Goal: Register for event/course

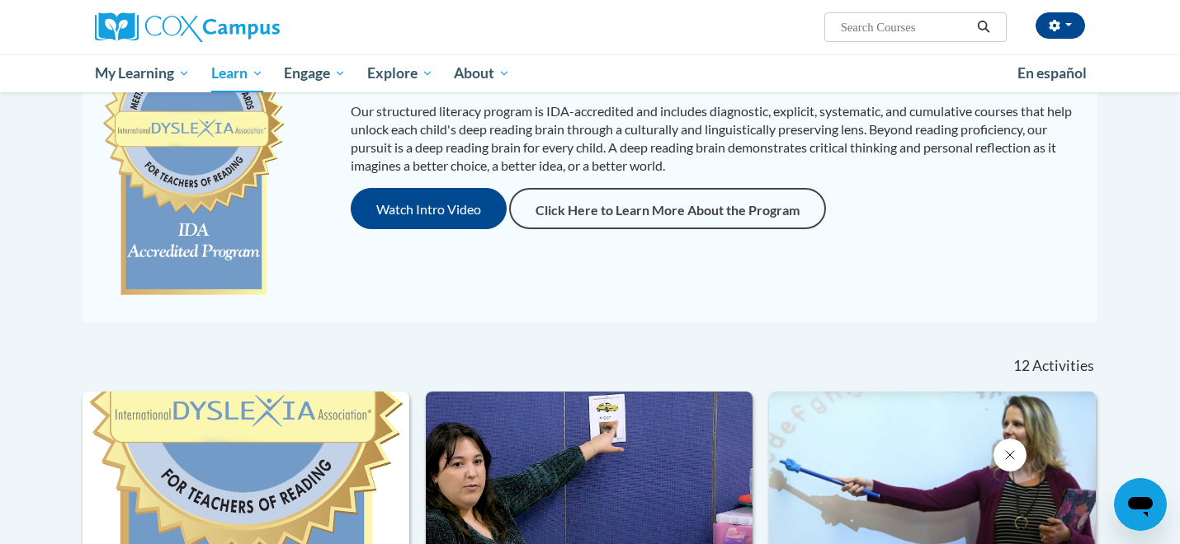
scroll to position [204, 0]
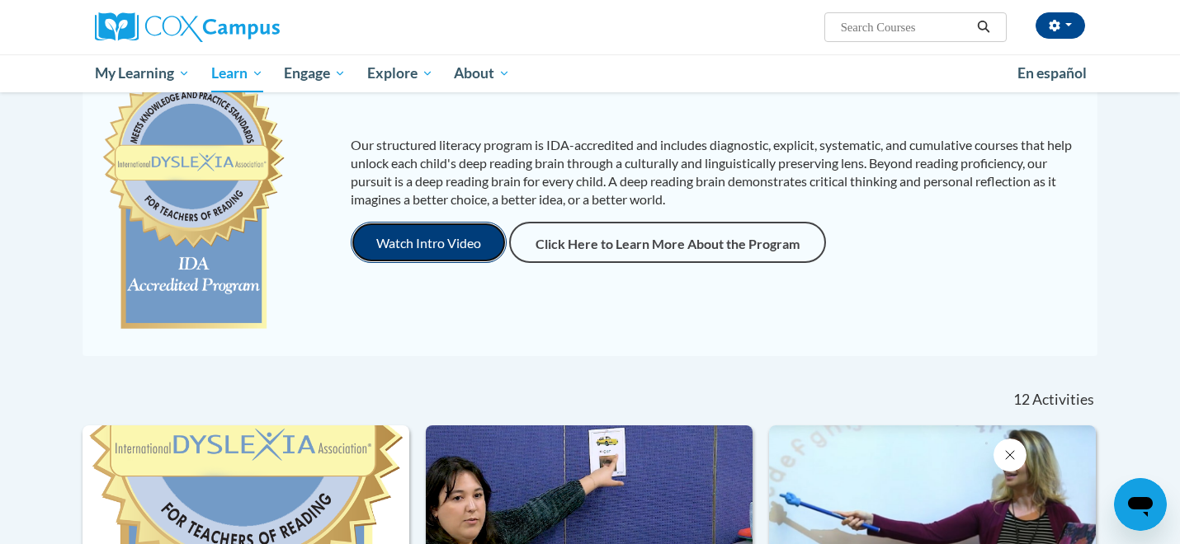
click at [477, 238] on button "Watch Intro Video" at bounding box center [429, 242] width 156 height 41
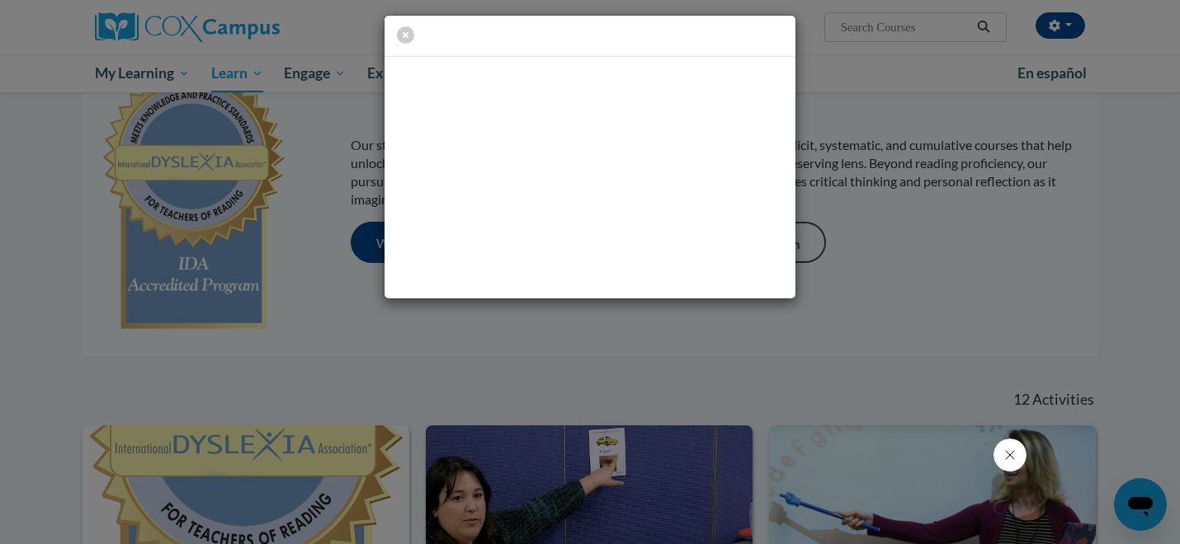
scroll to position [0, 0]
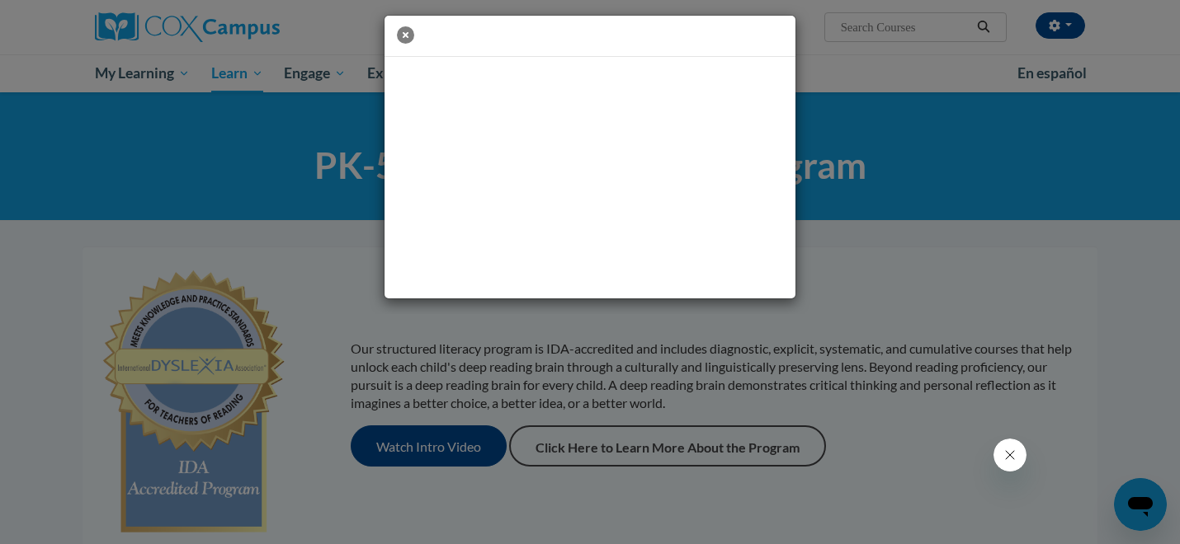
click at [407, 35] on icon "button" at bounding box center [405, 34] width 17 height 17
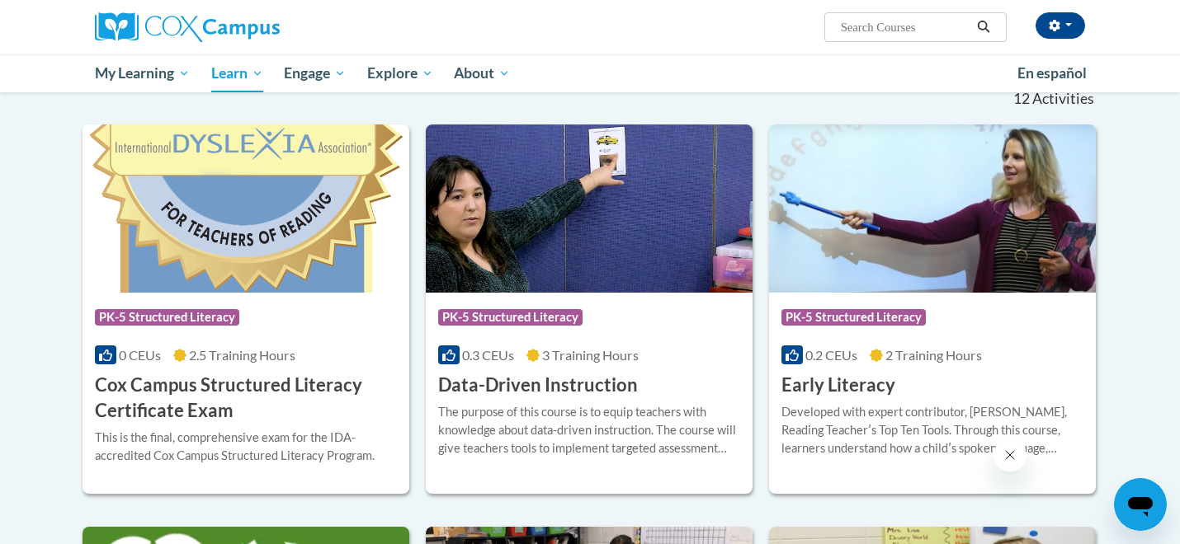
scroll to position [455, 0]
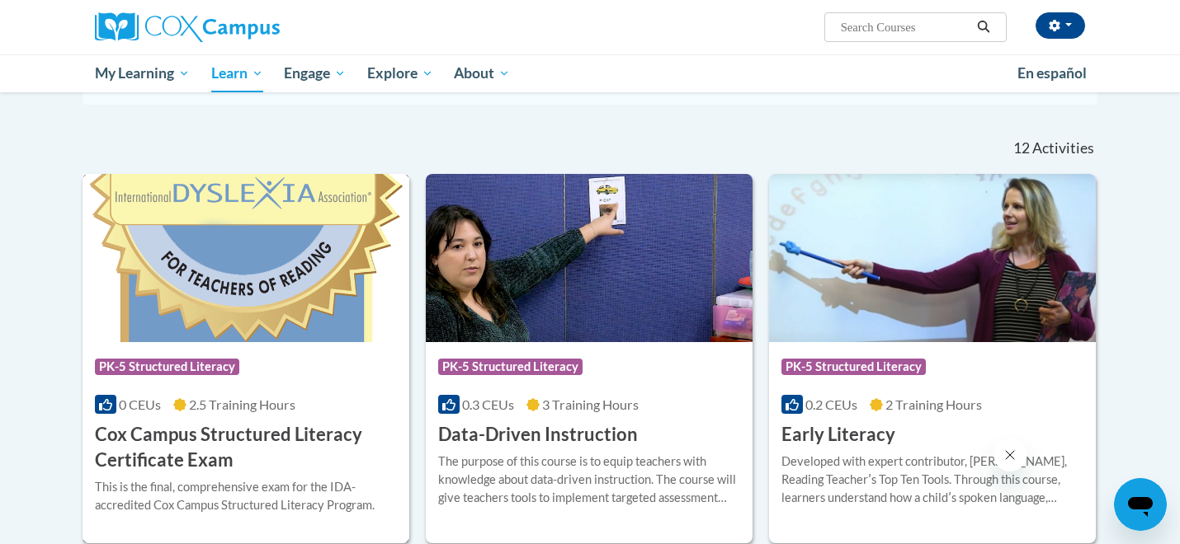
click at [299, 323] on img at bounding box center [245, 258] width 327 height 168
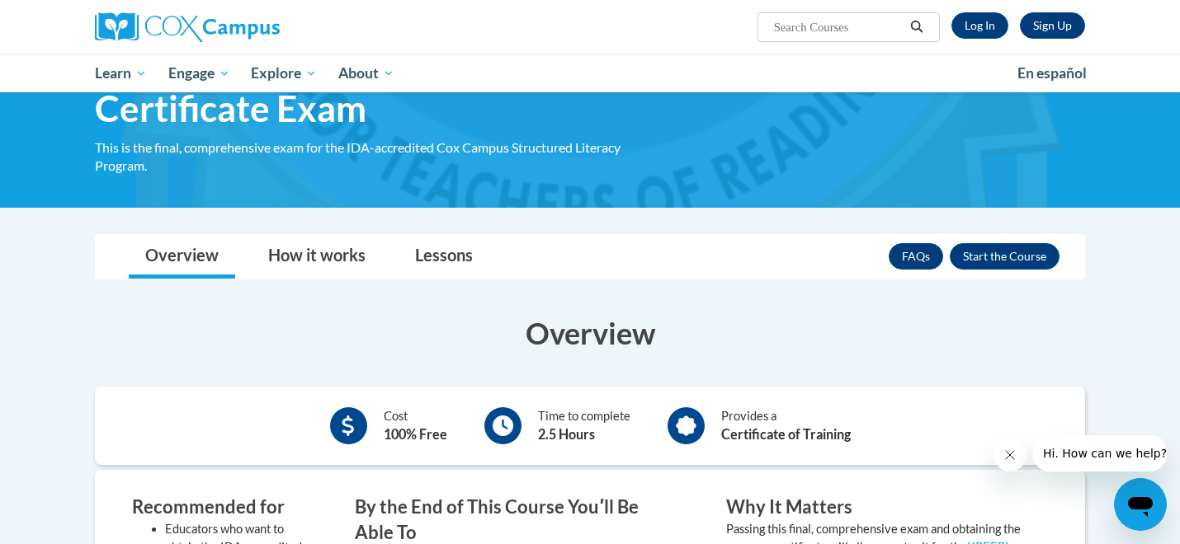
scroll to position [112, 0]
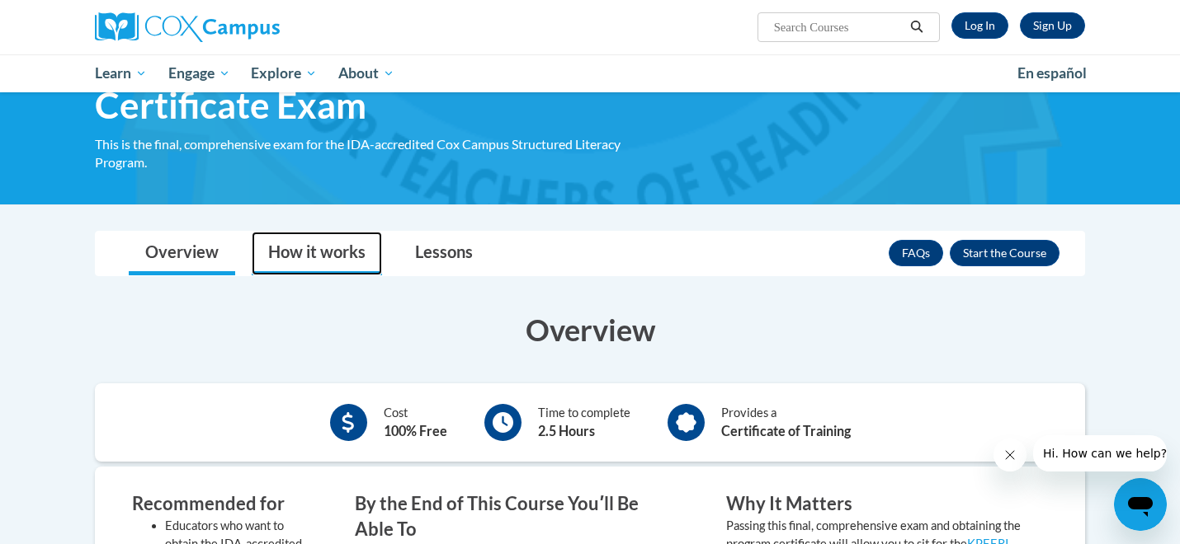
click at [364, 245] on link "How it works" at bounding box center [317, 254] width 130 height 44
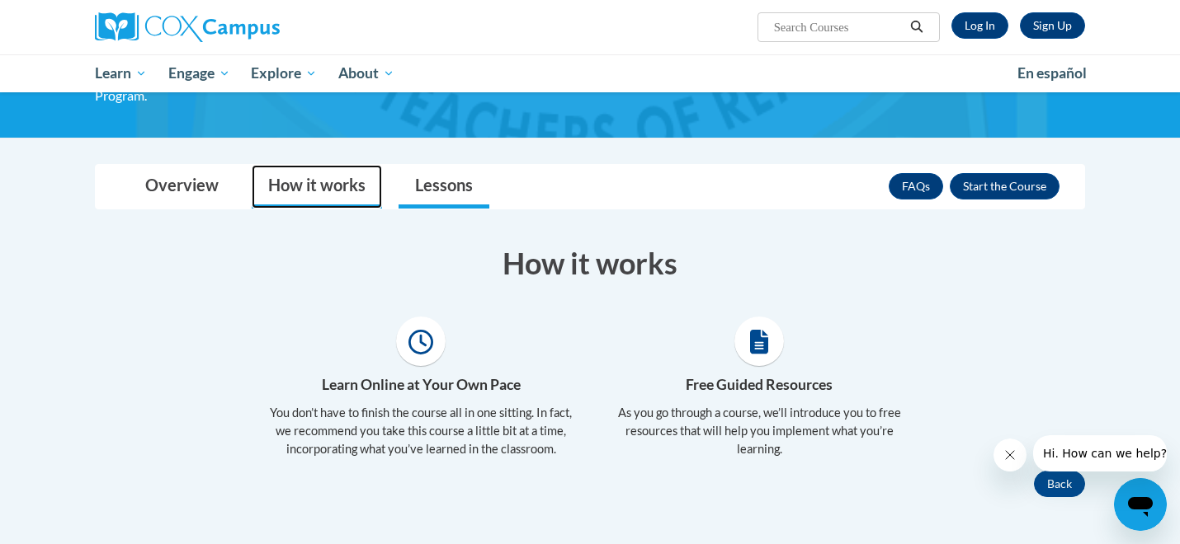
scroll to position [185, 0]
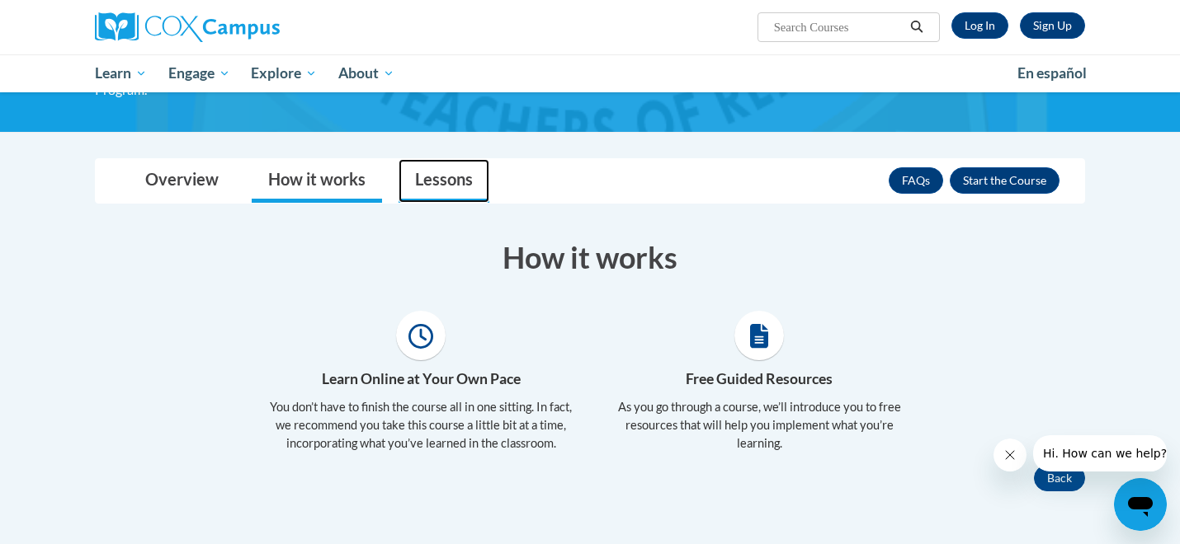
click at [425, 170] on link "Lessons" at bounding box center [443, 181] width 91 height 44
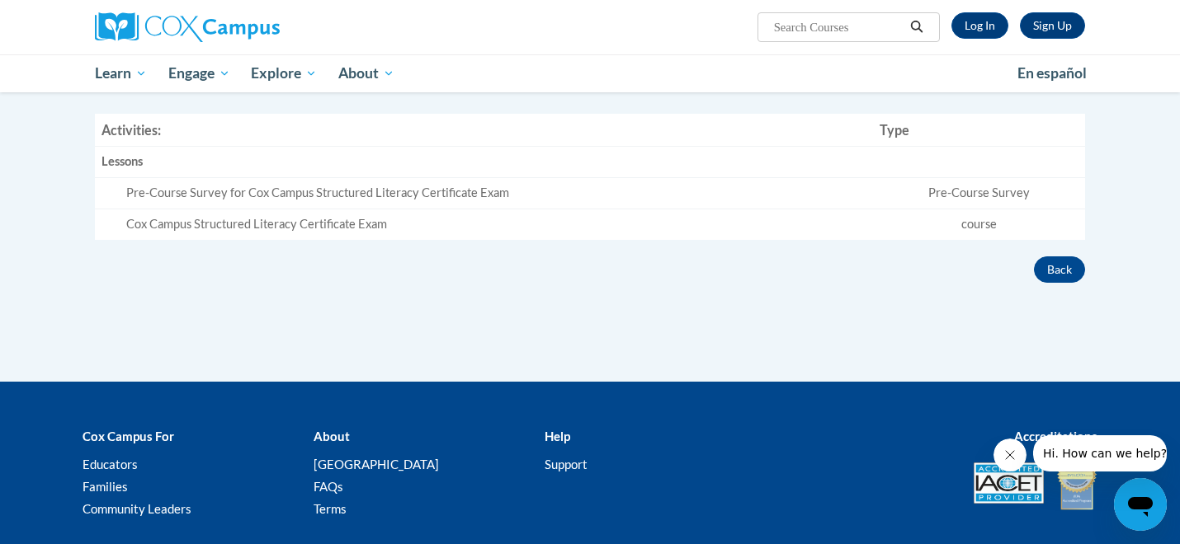
scroll to position [370, 0]
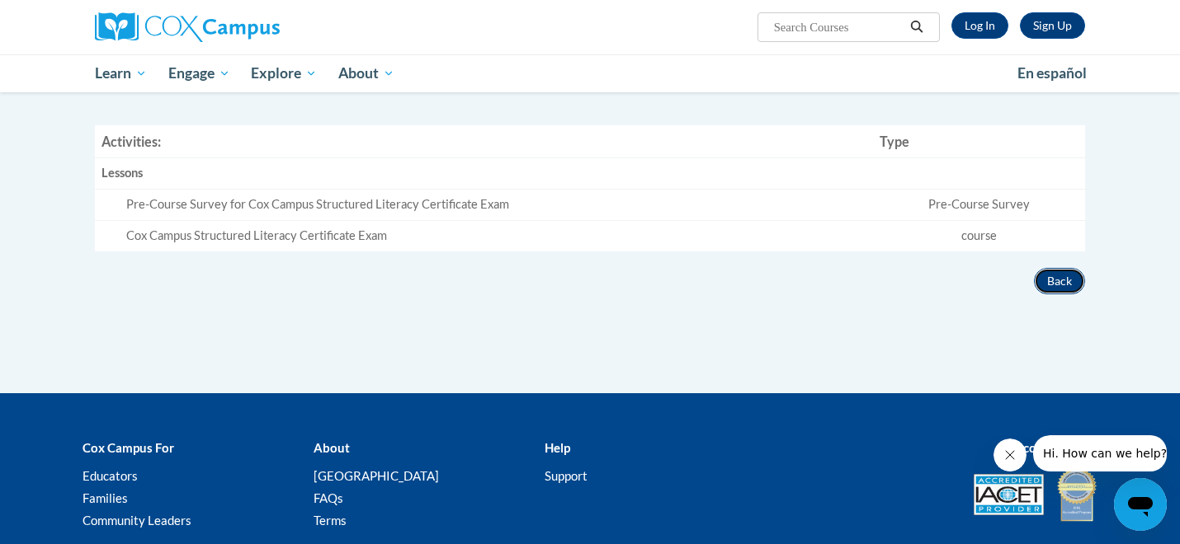
click at [1060, 271] on button "Back" at bounding box center [1059, 281] width 51 height 26
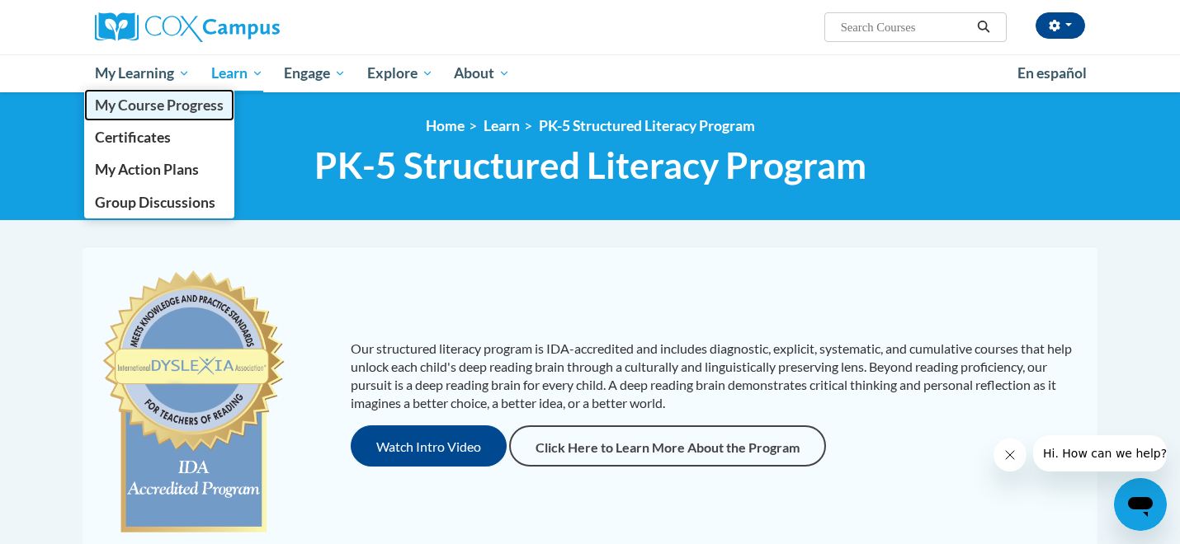
click at [142, 99] on span "My Course Progress" at bounding box center [159, 105] width 129 height 17
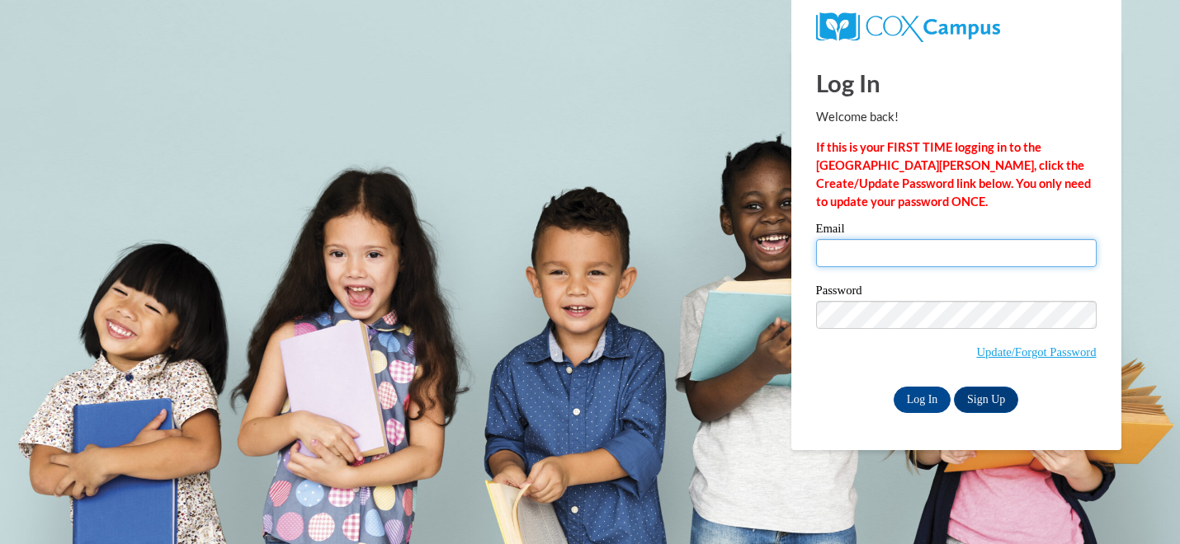
click at [911, 253] on input "Email" at bounding box center [956, 253] width 280 height 28
type input "ahunt@starkvillesd.com"
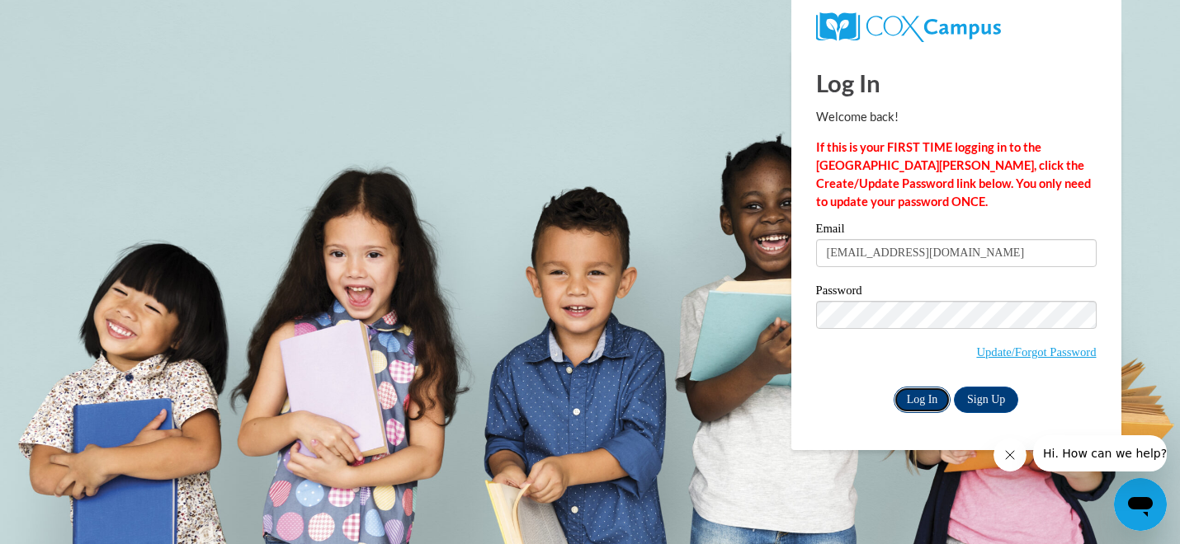
click at [916, 392] on input "Log In" at bounding box center [922, 400] width 58 height 26
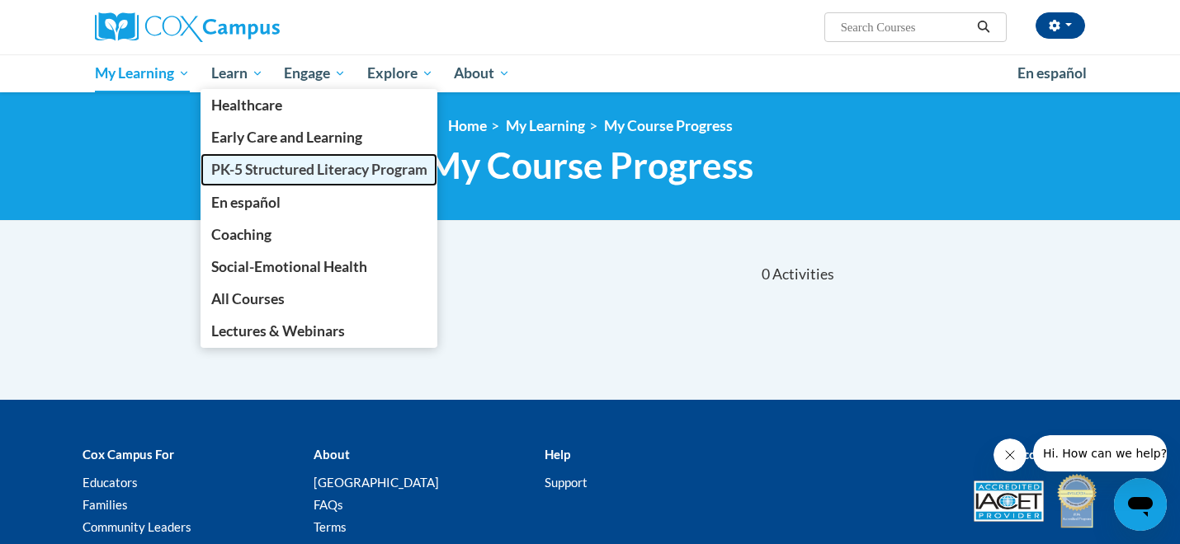
click at [242, 158] on link "PK-5 Structured Literacy Program" at bounding box center [319, 169] width 238 height 32
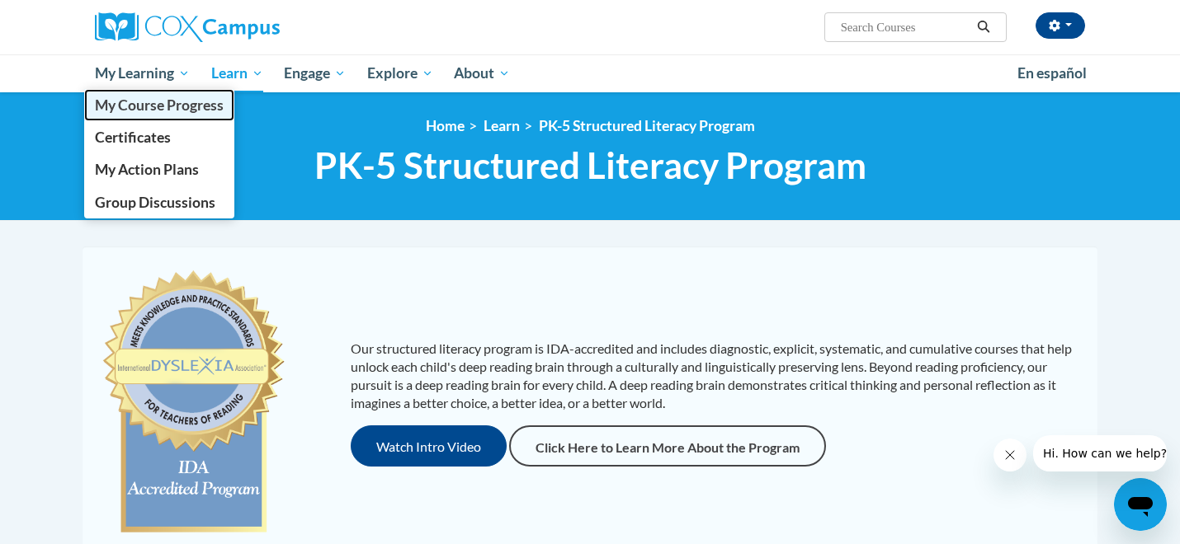
click at [157, 95] on link "My Course Progress" at bounding box center [159, 105] width 150 height 32
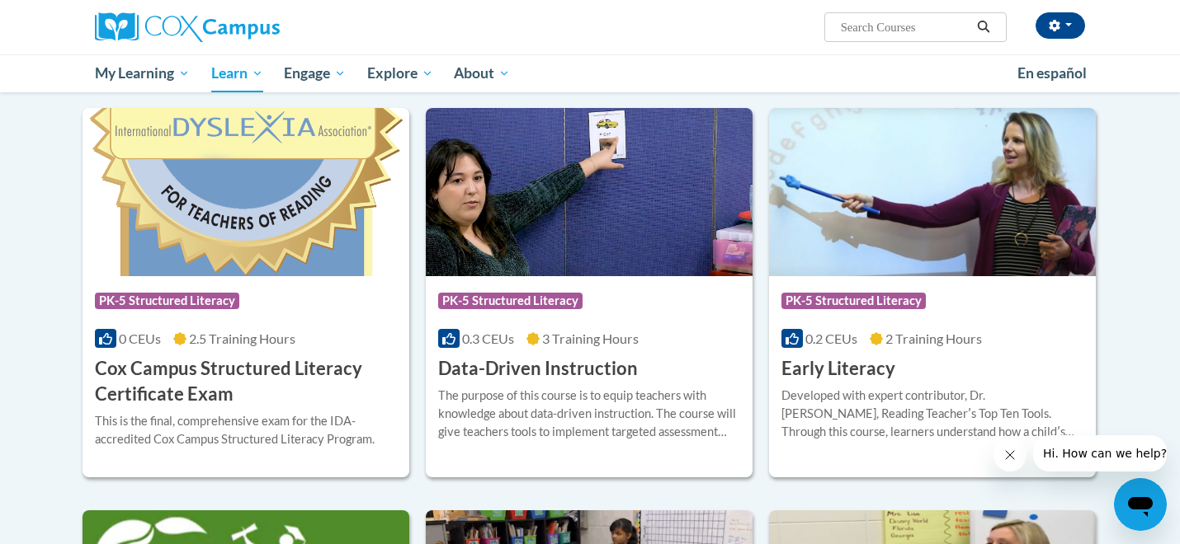
scroll to position [534, 0]
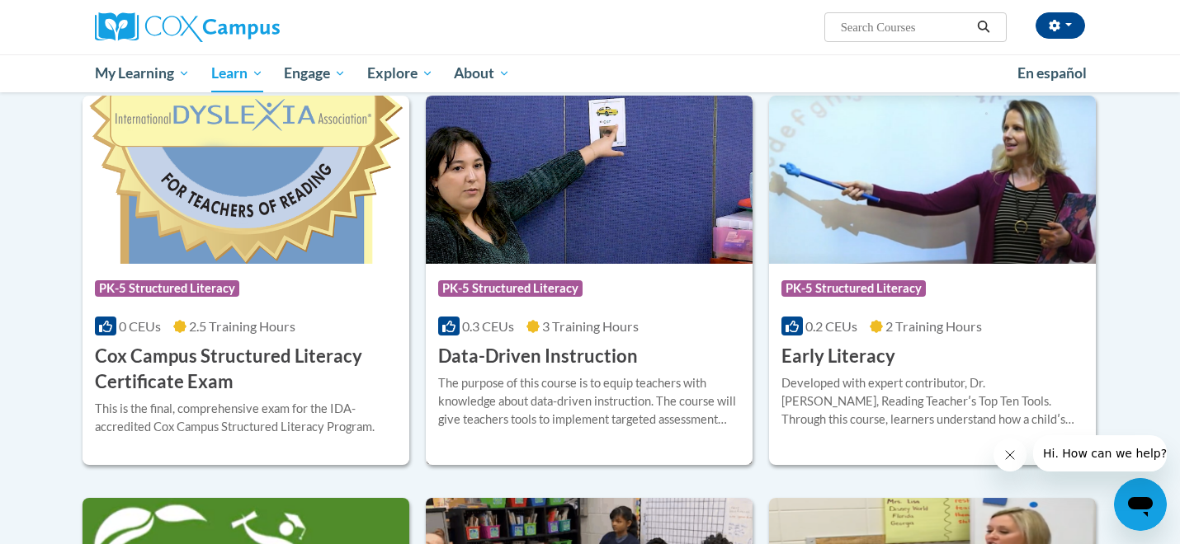
click at [526, 362] on h3 "Data-Driven Instruction" at bounding box center [538, 357] width 200 height 26
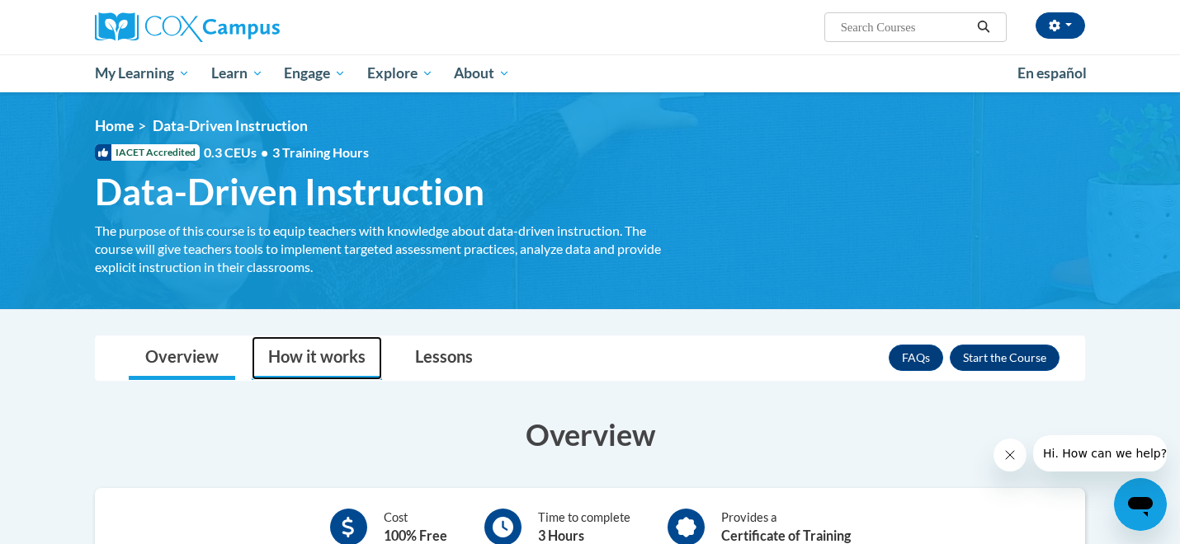
click at [346, 358] on link "How it works" at bounding box center [317, 359] width 130 height 44
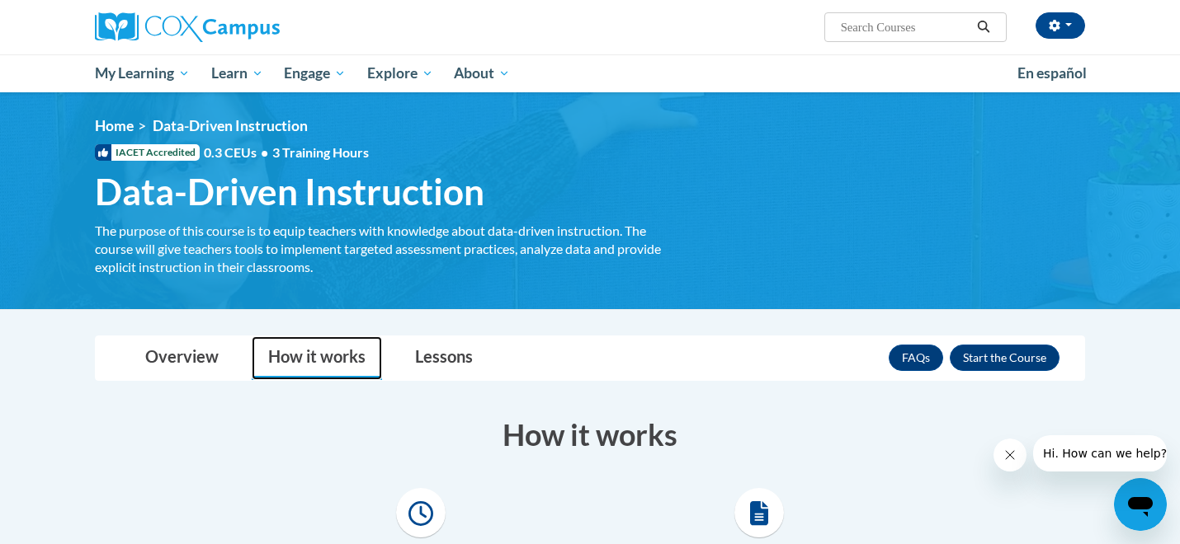
scroll to position [496, 0]
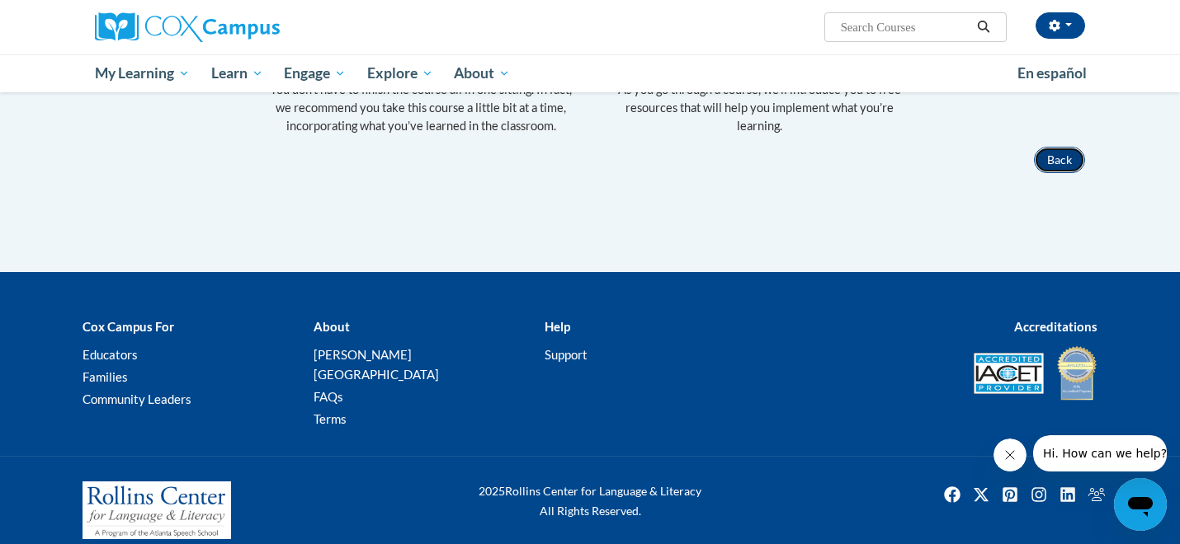
click at [1066, 163] on button "Back" at bounding box center [1059, 160] width 51 height 26
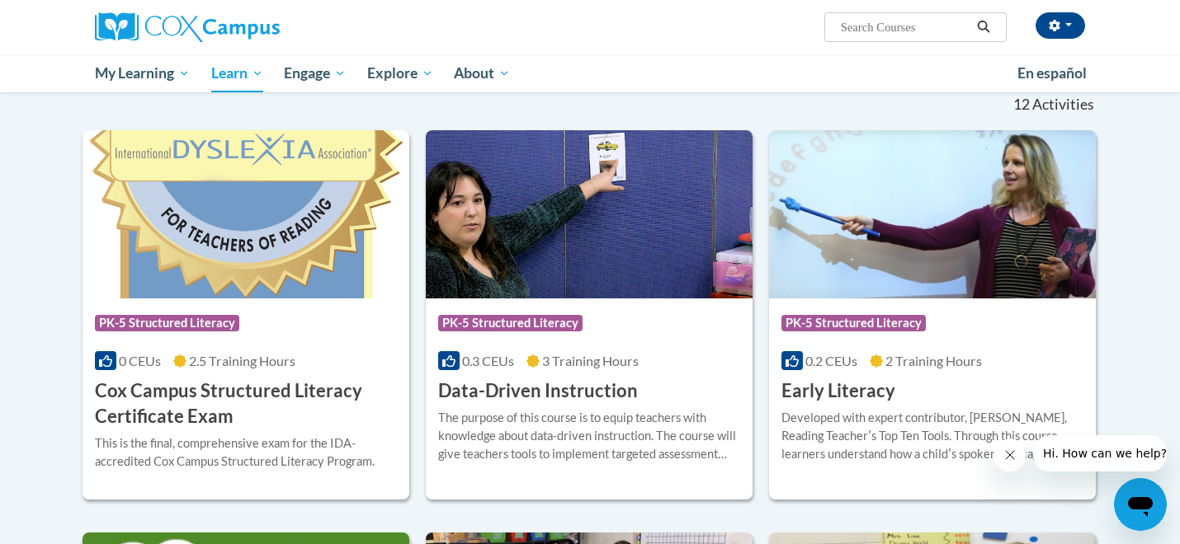
scroll to position [501, 0]
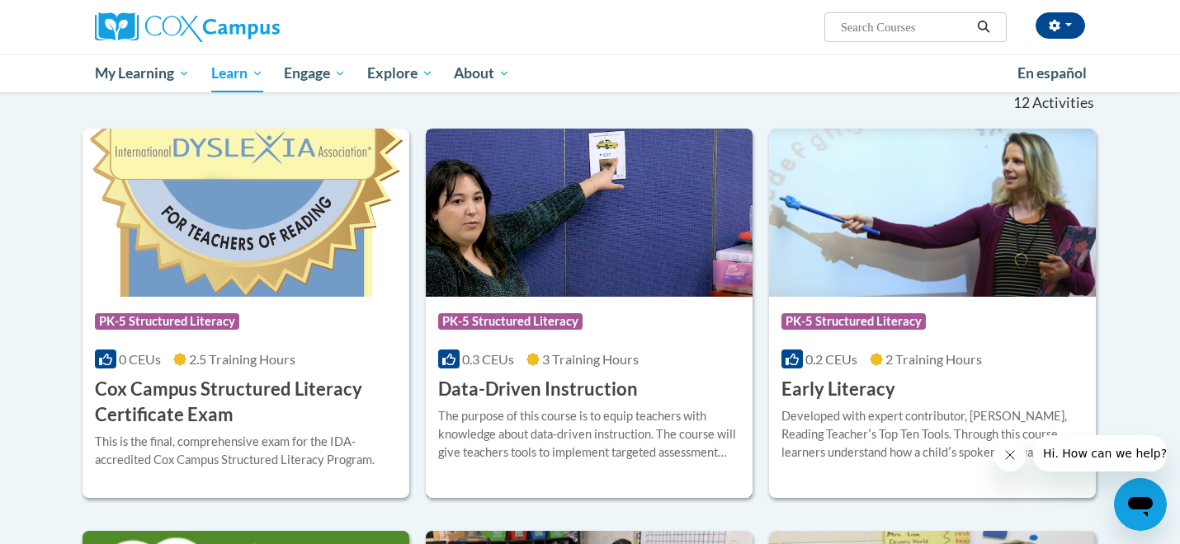
click at [582, 399] on h3 "Data-Driven Instruction" at bounding box center [538, 390] width 200 height 26
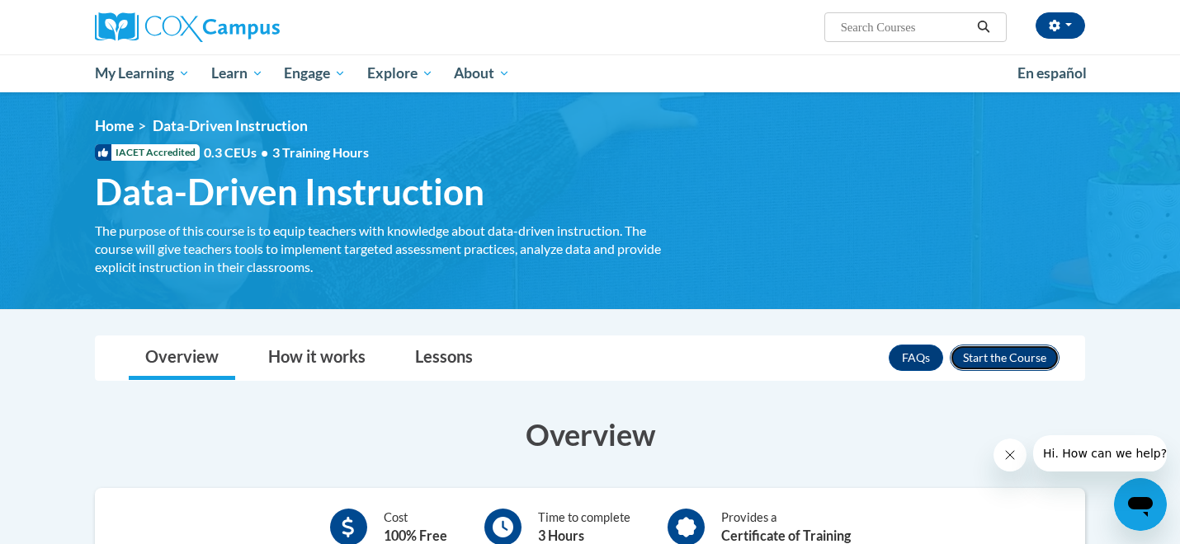
click at [983, 349] on button "Enroll" at bounding box center [1005, 358] width 110 height 26
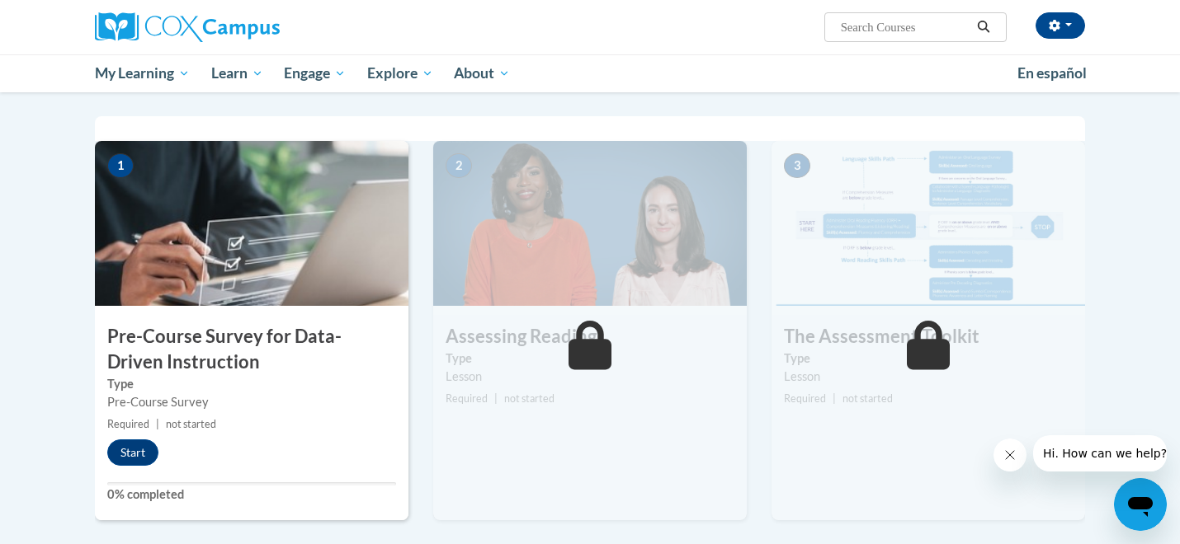
scroll to position [316, 0]
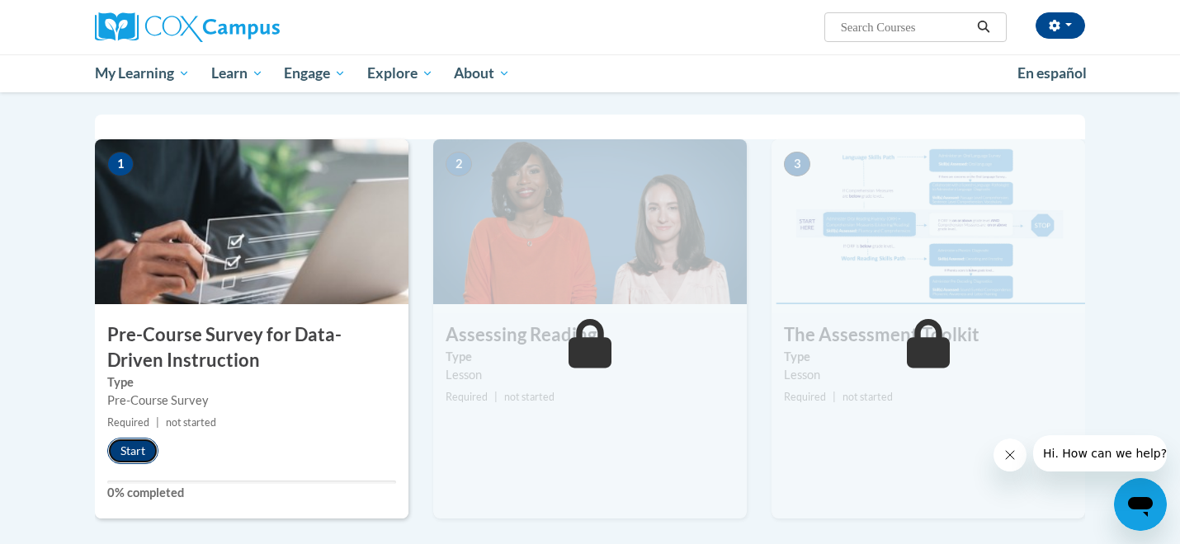
click at [135, 449] on button "Start" at bounding box center [132, 451] width 51 height 26
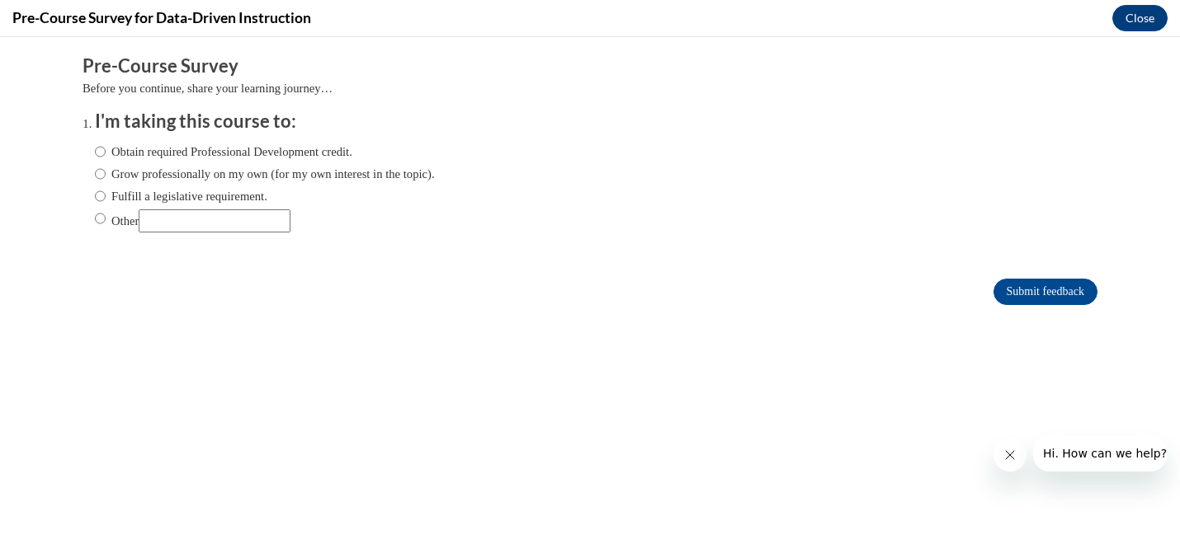
scroll to position [0, 0]
click at [272, 143] on label "Obtain required Professional Development credit." at bounding box center [223, 152] width 257 height 18
click at [106, 143] on input "Obtain required Professional Development credit." at bounding box center [100, 152] width 11 height 18
radio input "true"
click at [402, 172] on label "Grow professionally on my own (for my own interest in the topic)." at bounding box center [265, 174] width 340 height 18
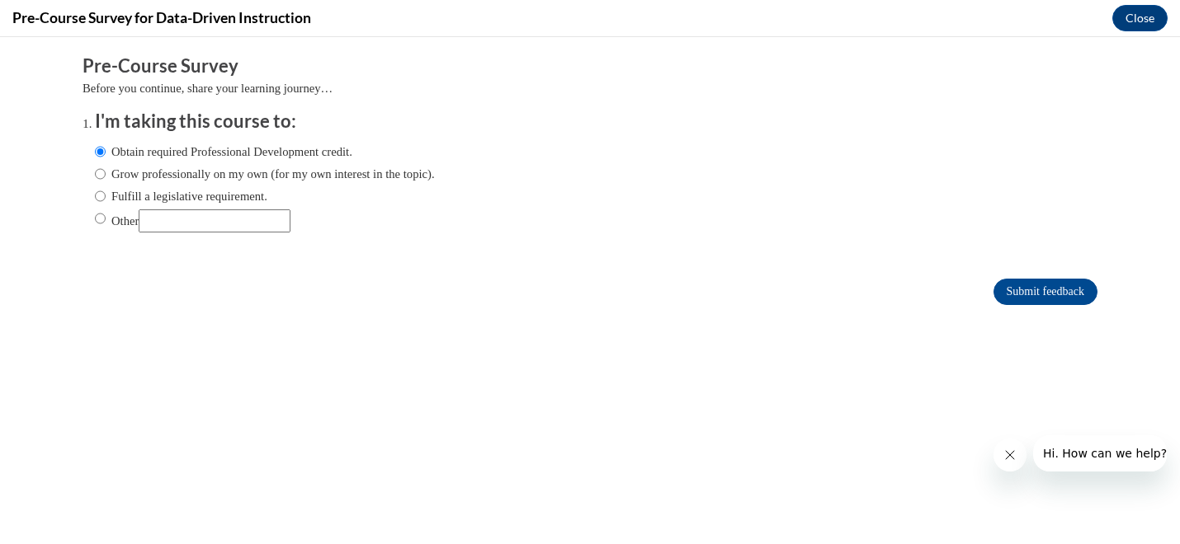
click at [106, 172] on input "Grow professionally on my own (for my own interest in the topic)." at bounding box center [100, 174] width 11 height 18
radio input "true"
click at [325, 145] on label "Obtain required Professional Development credit." at bounding box center [223, 152] width 257 height 18
click at [106, 145] on input "Obtain required Professional Development credit." at bounding box center [100, 152] width 11 height 18
radio input "true"
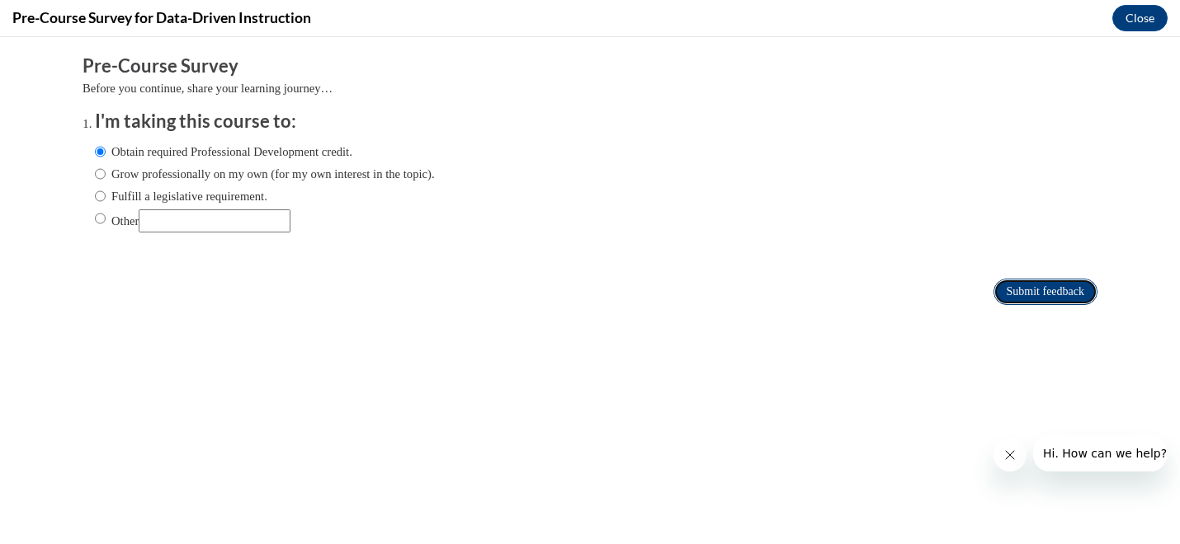
click at [1005, 293] on input "Submit feedback" at bounding box center [1045, 292] width 104 height 26
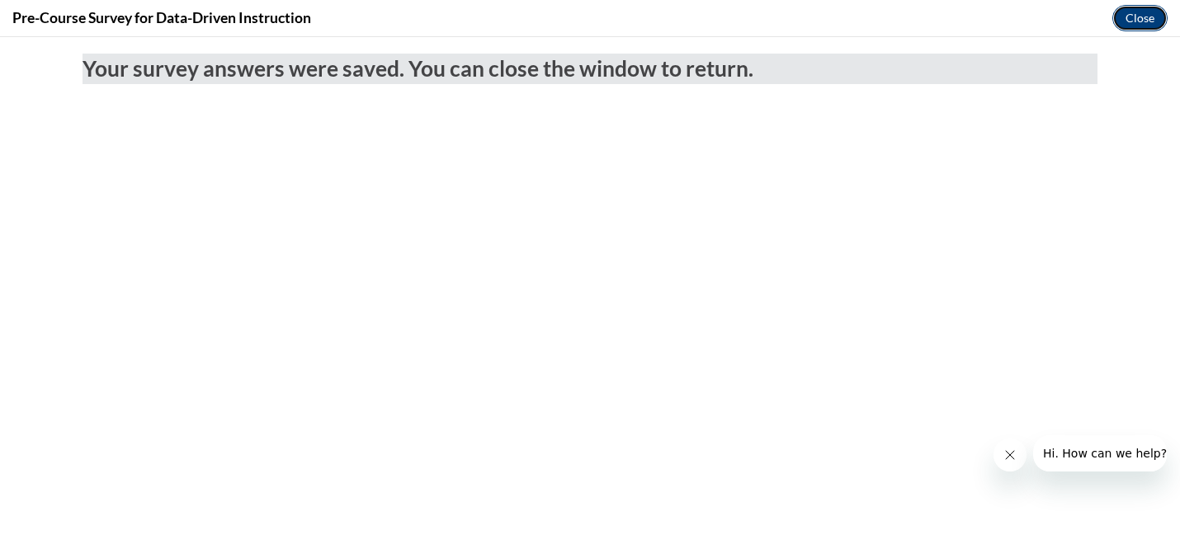
click at [1127, 17] on button "Close" at bounding box center [1139, 18] width 55 height 26
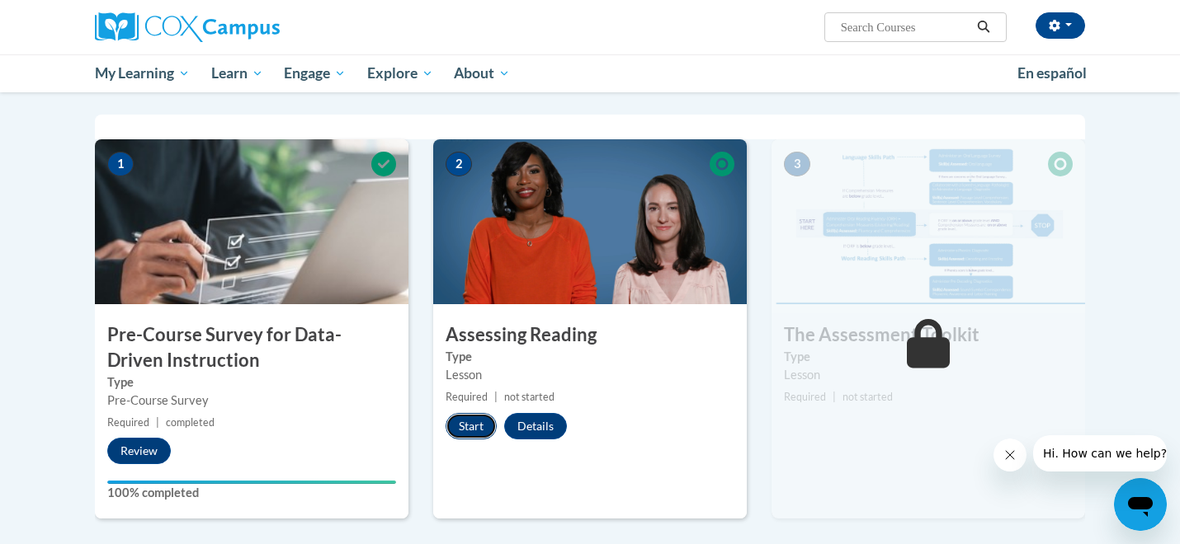
click at [482, 422] on button "Start" at bounding box center [470, 426] width 51 height 26
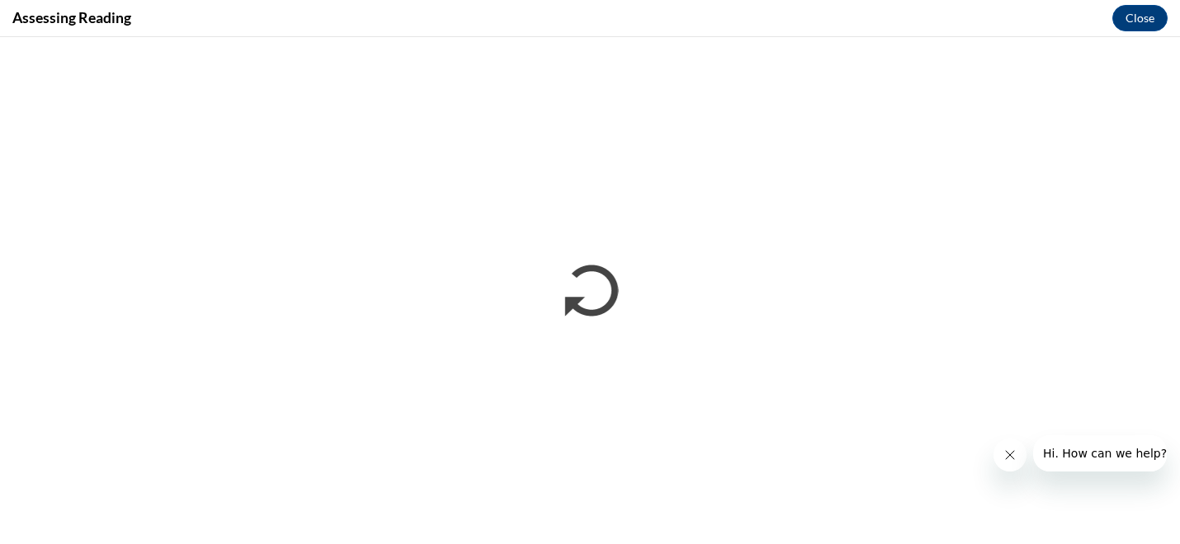
click at [1002, 465] on button "Close message from company" at bounding box center [1009, 455] width 33 height 33
